Goal: Transaction & Acquisition: Purchase product/service

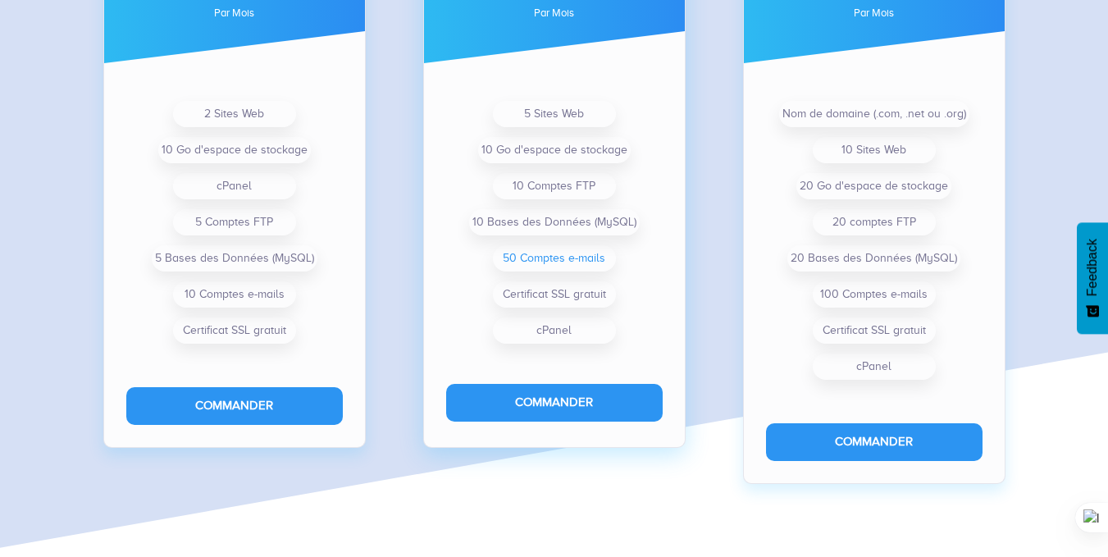
scroll to position [1292, 0]
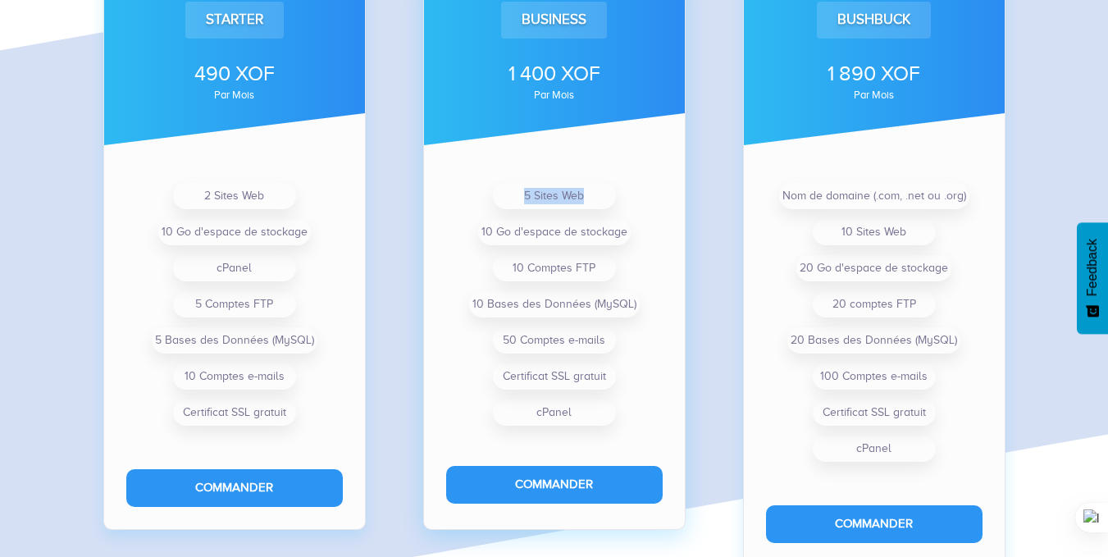
drag, startPoint x: 549, startPoint y: 196, endPoint x: 489, endPoint y: 198, distance: 60.7
click at [489, 198] on ul "5 Sites Web 10 Go d'espace de stockage 10 Comptes FTP 10 Bases des Données (MyS…" at bounding box center [554, 304] width 217 height 253
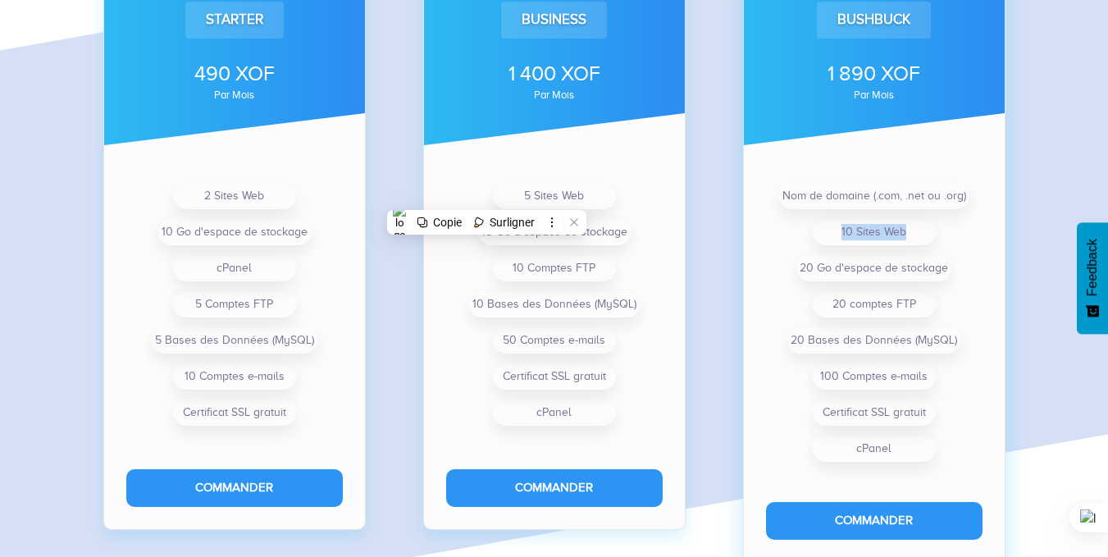
drag, startPoint x: 921, startPoint y: 226, endPoint x: 799, endPoint y: 233, distance: 122.4
click at [799, 233] on ul "Nom de domaine (.com, .net ou .org) 10 Sites Web 20 Go d'espace de stockage 20 …" at bounding box center [874, 322] width 217 height 289
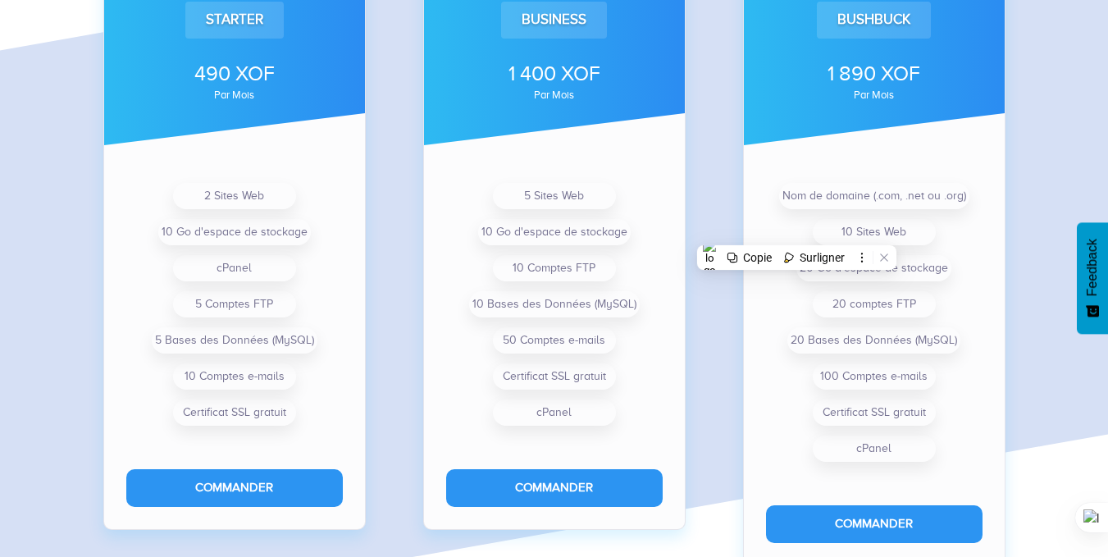
click at [394, 270] on div "Business 1 400 XOF par mois 5 Sites Web 10 Go d'espace de stockage 10 Comptes F…" at bounding box center [554, 226] width 320 height 639
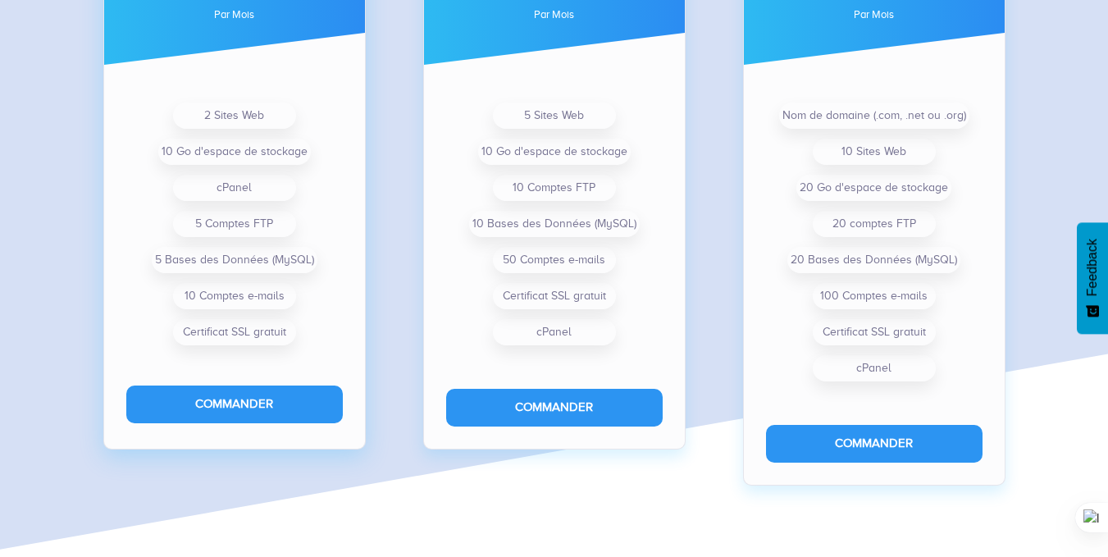
scroll to position [1375, 0]
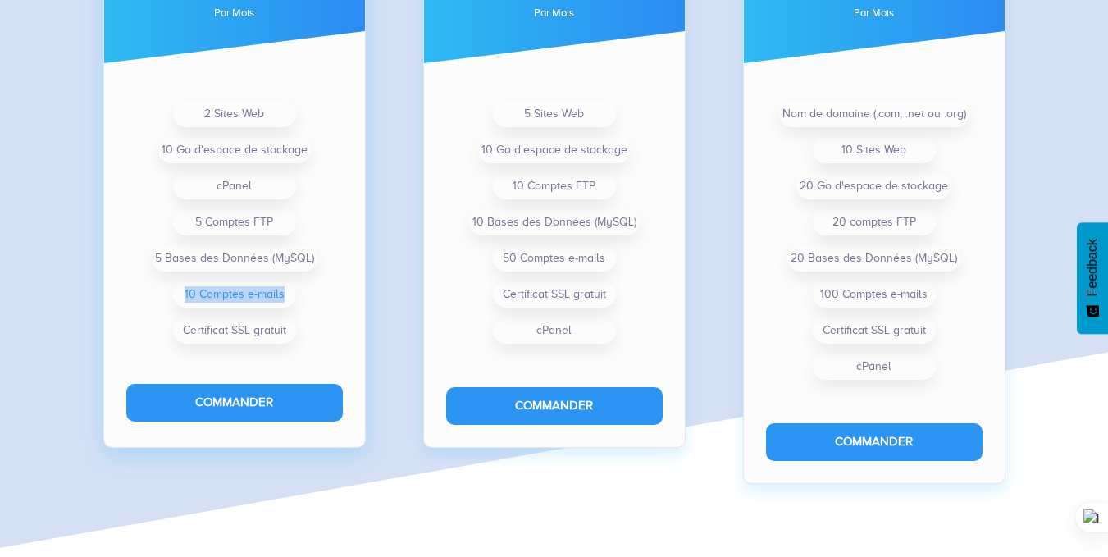
drag, startPoint x: 312, startPoint y: 293, endPoint x: 181, endPoint y: 285, distance: 131.5
click at [181, 285] on ul "2 Sites Web 10 Go d'espace de stockage cPanel 5 Comptes FTP 5 Bases des Données…" at bounding box center [234, 222] width 217 height 253
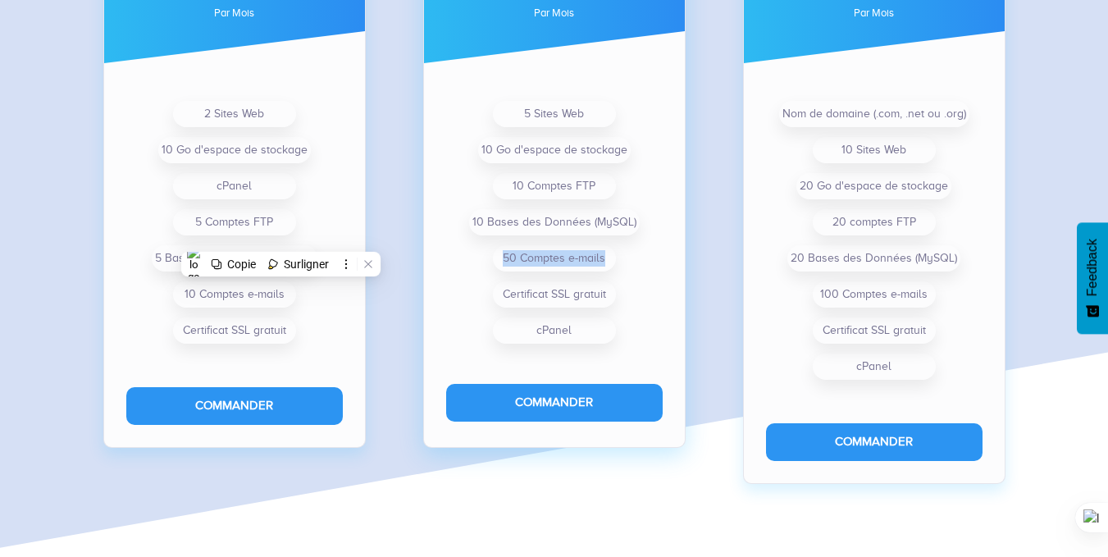
drag, startPoint x: 567, startPoint y: 256, endPoint x: 456, endPoint y: 256, distance: 110.7
click at [456, 256] on ul "5 Sites Web 10 Go d'espace de stockage 10 Comptes FTP 10 Bases des Données (MyS…" at bounding box center [554, 222] width 217 height 253
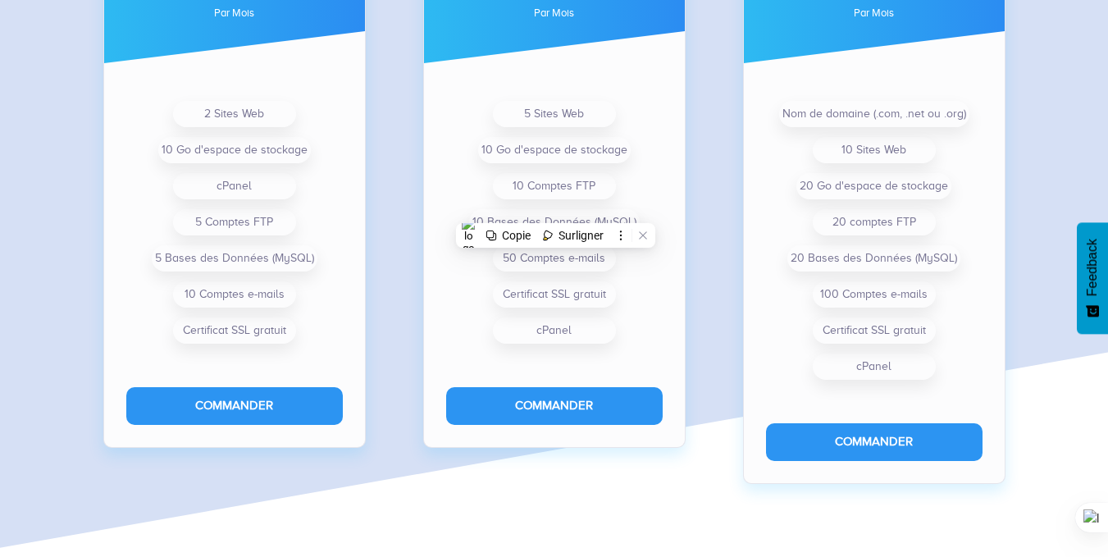
click at [39, 266] on div "Plans d'hébergement Web Starter 490 XOF par mois 2 Sites Web 10 Go d'espace de …" at bounding box center [554, 110] width 1108 height 827
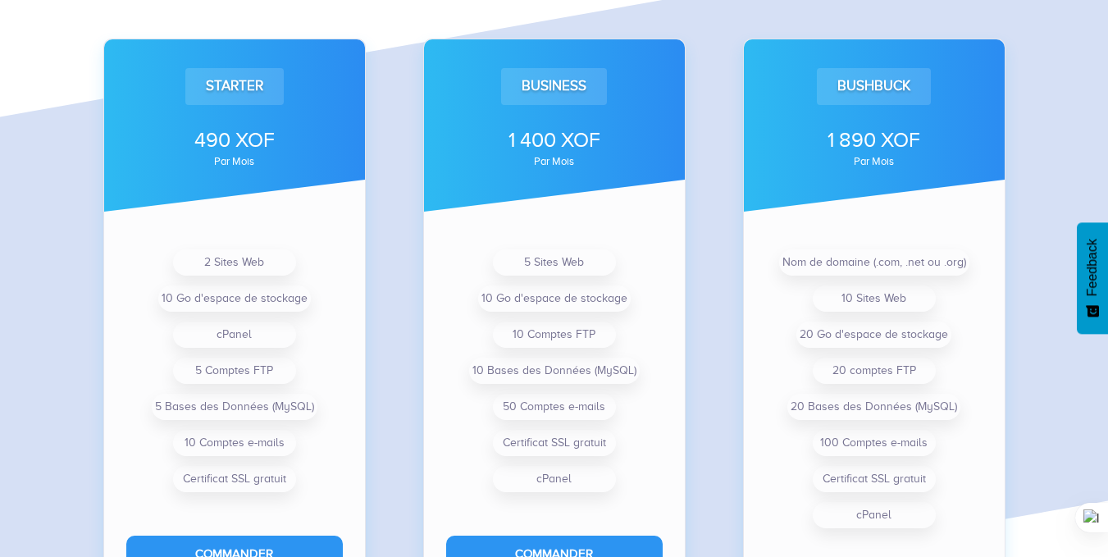
scroll to position [1128, 0]
